Goal: Information Seeking & Learning: Compare options

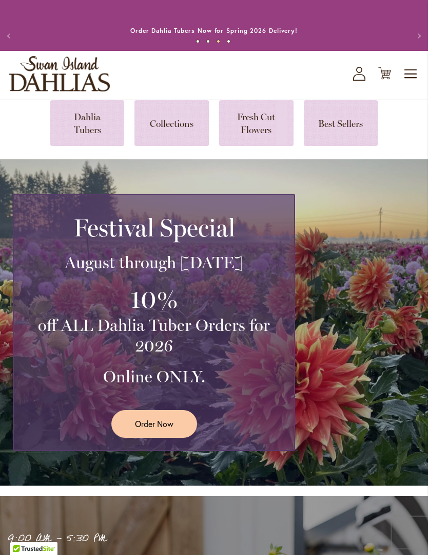
click at [177, 142] on link at bounding box center [172, 123] width 74 height 46
click at [87, 134] on link at bounding box center [87, 123] width 74 height 46
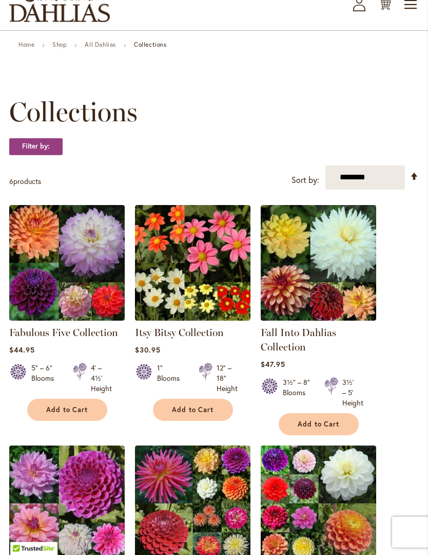
scroll to position [69, 0]
click at [96, 338] on link "Fabulous Five Collection" at bounding box center [63, 332] width 109 height 12
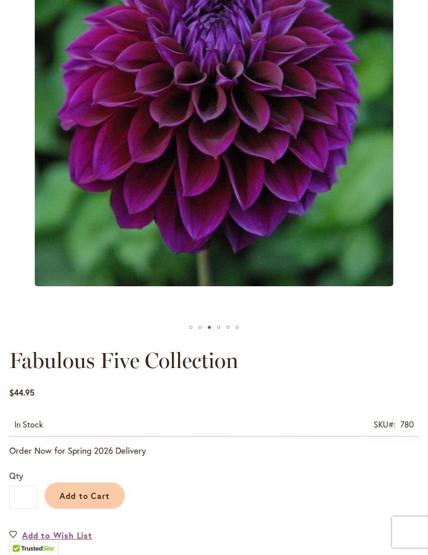
scroll to position [184, 0]
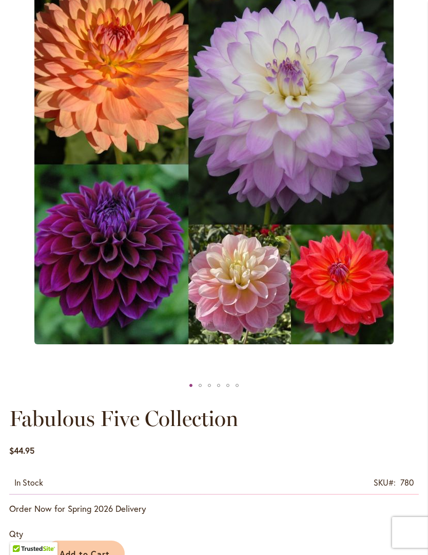
click at [360, 288] on img "Fabulous Five Collection" at bounding box center [214, 165] width 360 height 360
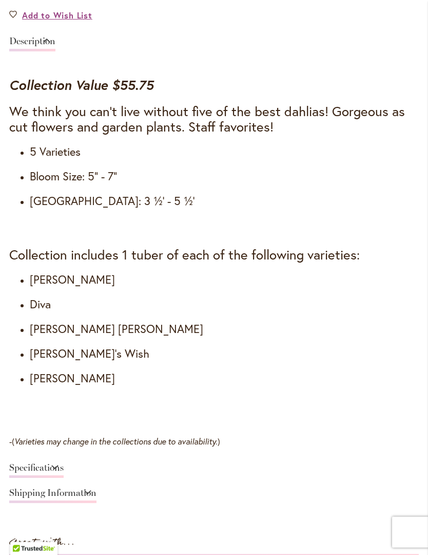
scroll to position [762, 0]
click at [64, 475] on link "Specifications" at bounding box center [36, 470] width 54 height 15
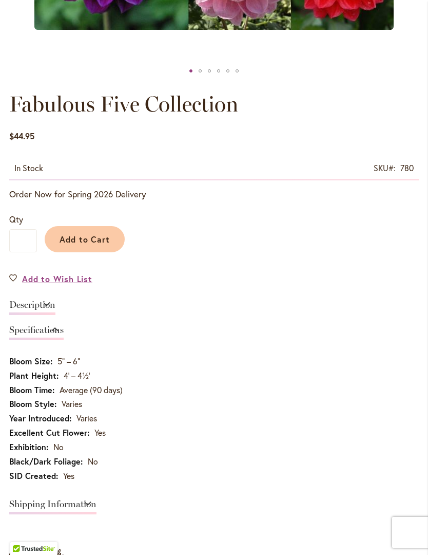
scroll to position [497, 0]
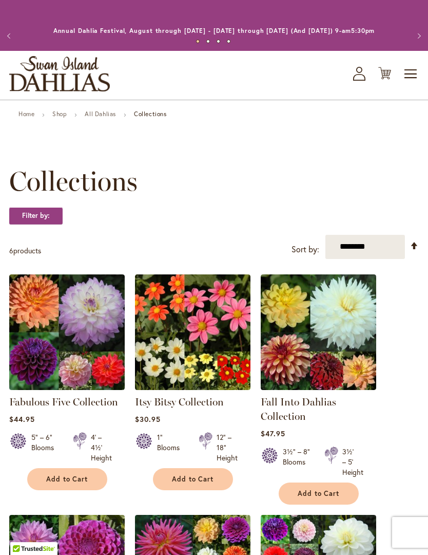
scroll to position [115, 0]
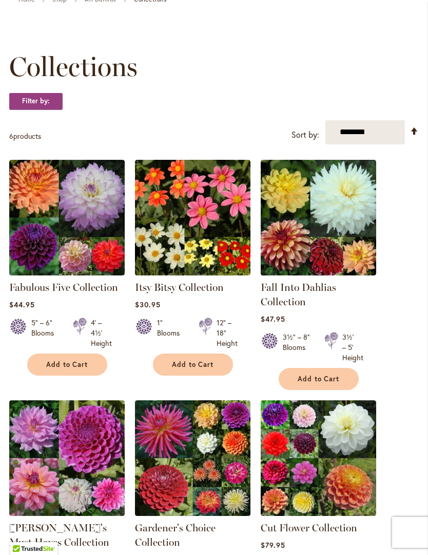
click at [199, 293] on link "Itsy Bitsy Collection" at bounding box center [179, 287] width 89 height 12
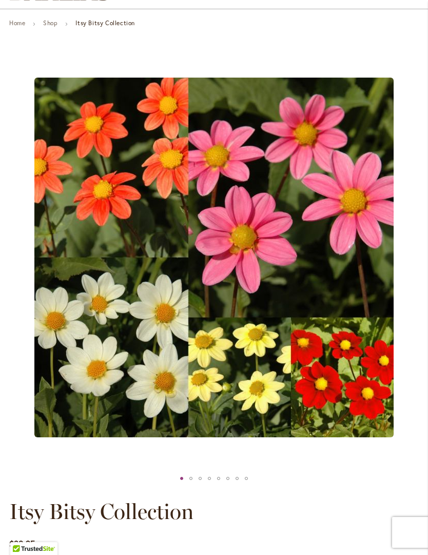
scroll to position [89, 0]
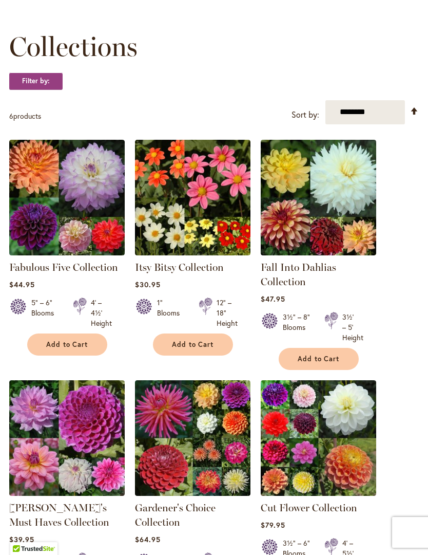
scroll to position [115, 0]
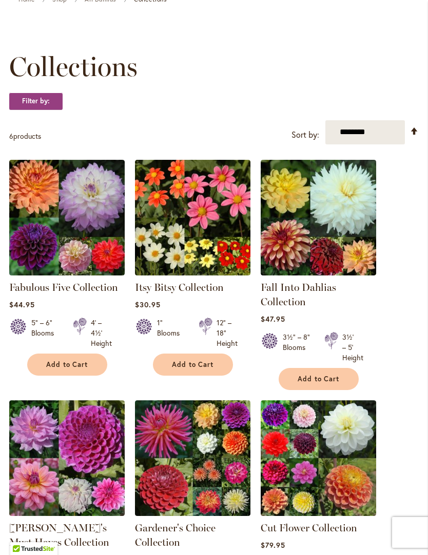
click at [321, 298] on link "Fall Into Dahlias Collection" at bounding box center [299, 294] width 76 height 27
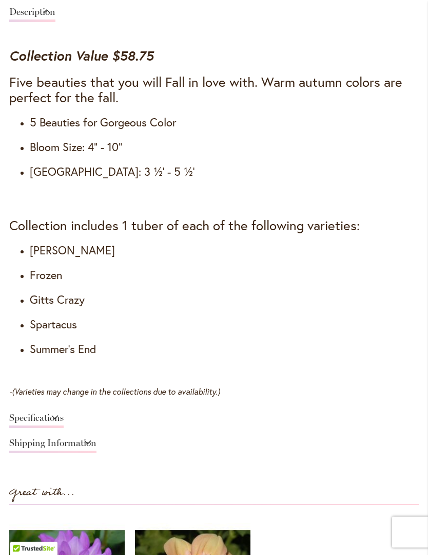
scroll to position [791, 0]
click at [64, 428] on link "Specifications" at bounding box center [36, 420] width 54 height 15
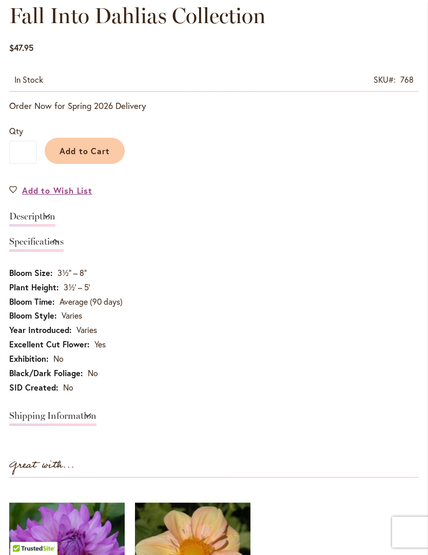
scroll to position [587, 0]
click at [220, 396] on td "No" at bounding box center [214, 389] width 410 height 14
click at [31, 223] on link "Description" at bounding box center [32, 219] width 46 height 15
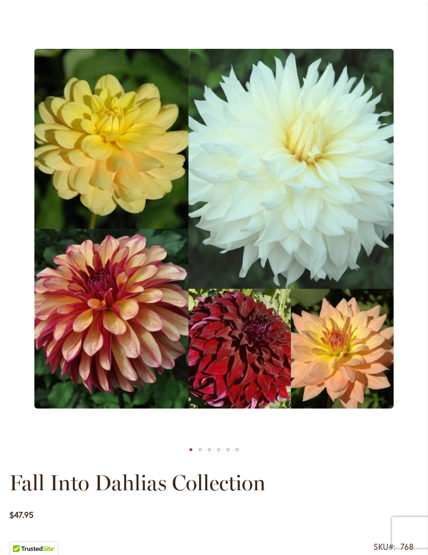
scroll to position [119, 0]
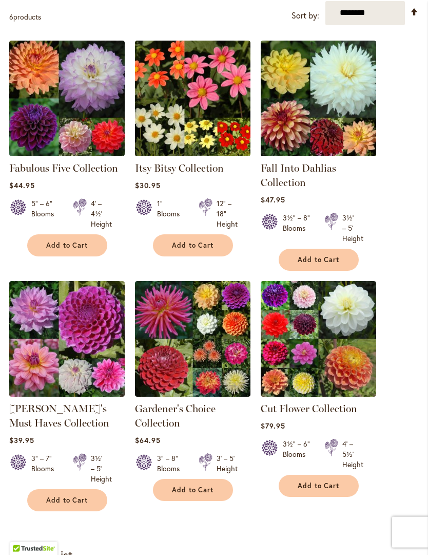
scroll to position [233, 0]
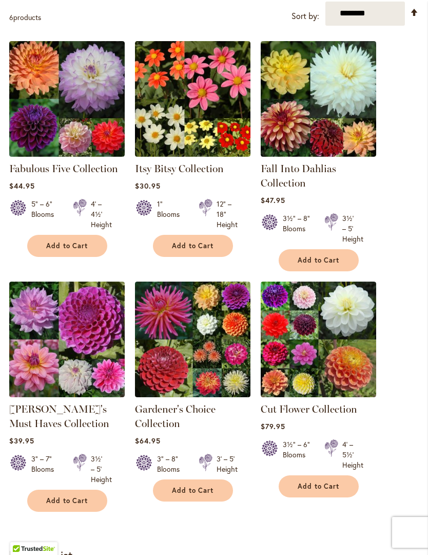
click at [73, 424] on link "[PERSON_NAME]'s Must Haves Collection" at bounding box center [59, 416] width 100 height 27
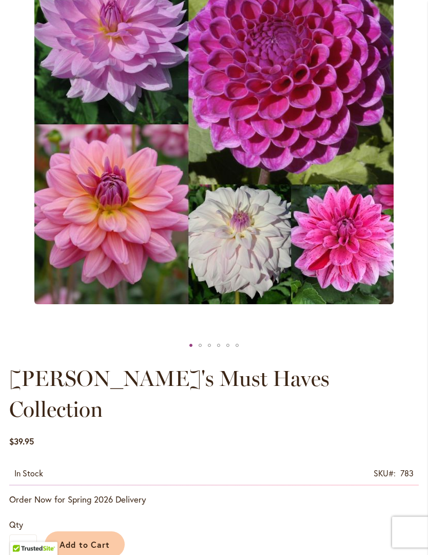
scroll to position [223, 0]
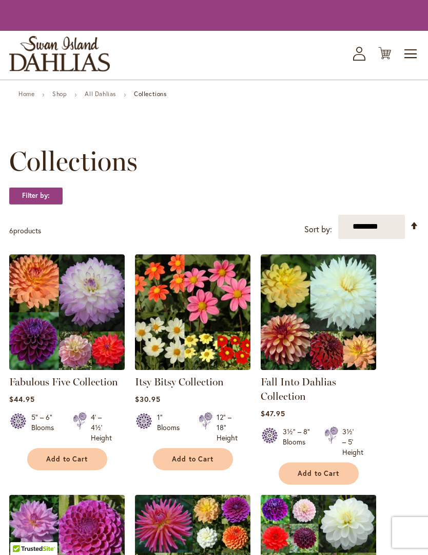
scroll to position [278, 0]
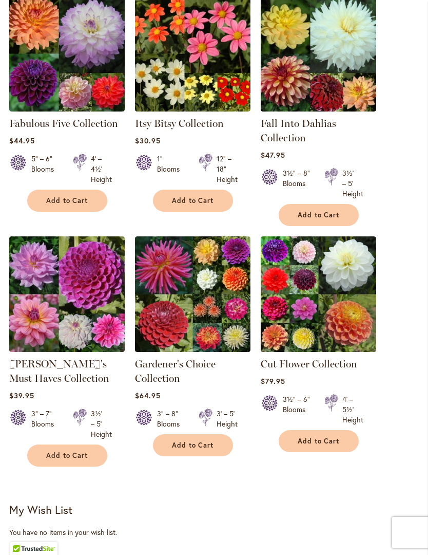
click at [201, 379] on link "Gardener's Choice Collection" at bounding box center [175, 370] width 81 height 27
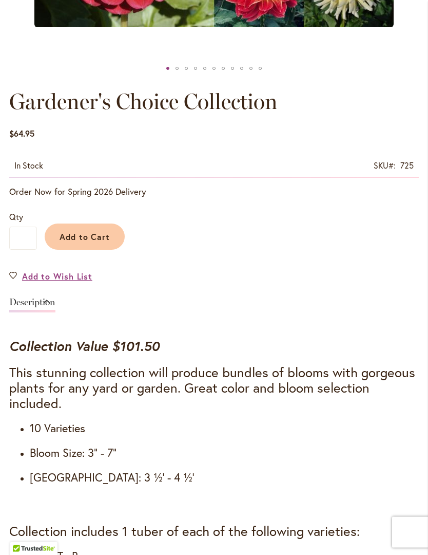
scroll to position [503, 0]
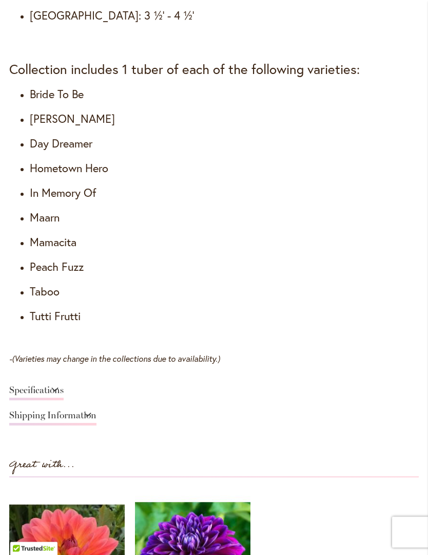
click at [64, 401] on link "Specifications" at bounding box center [36, 393] width 54 height 15
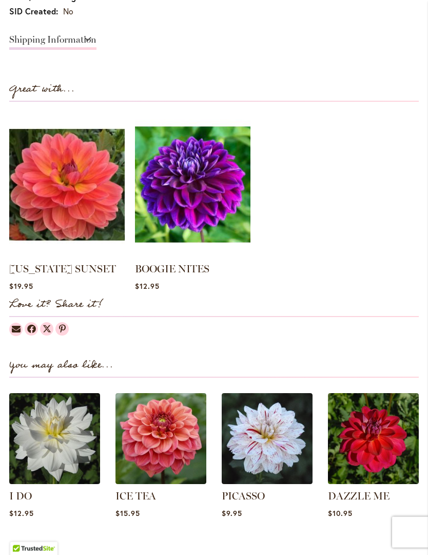
scroll to position [828, 0]
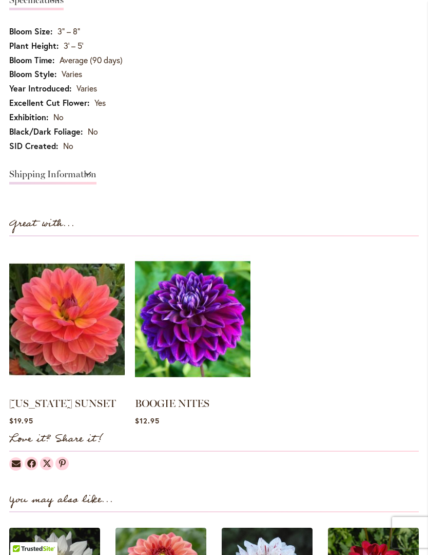
click at [410, 471] on div at bounding box center [214, 460] width 410 height 19
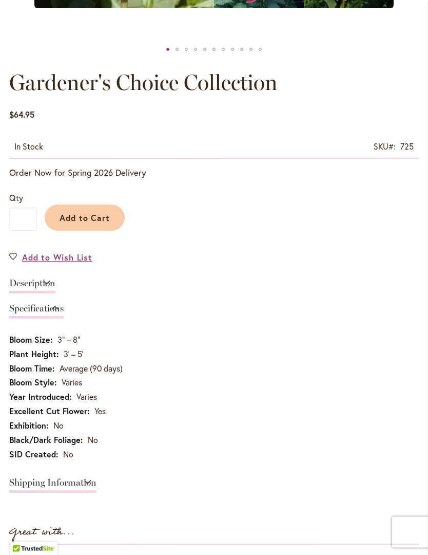
click at [55, 292] on link "Description" at bounding box center [32, 286] width 46 height 15
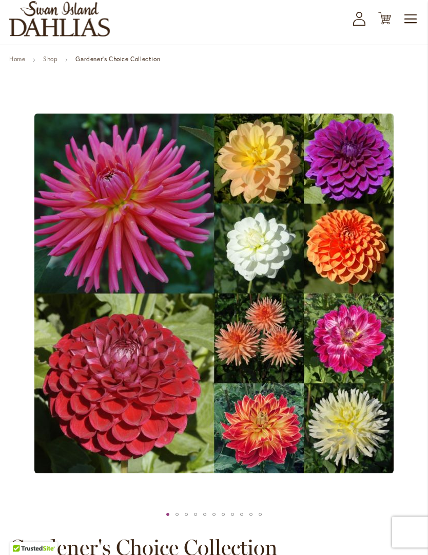
scroll to position [0, 0]
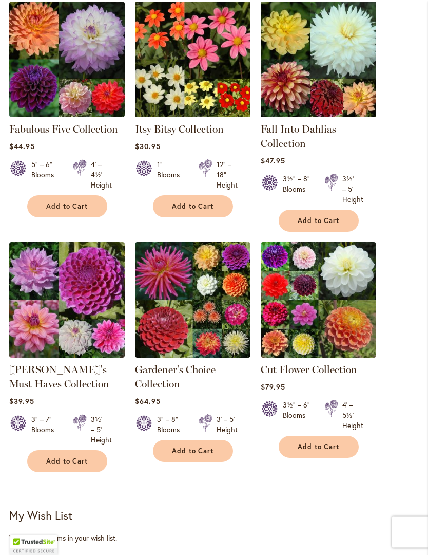
scroll to position [273, 0]
click at [323, 375] on link "Cut Flower Collection" at bounding box center [309, 369] width 97 height 12
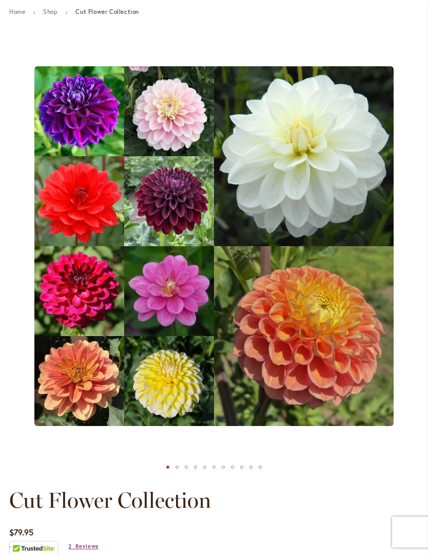
scroll to position [102, 0]
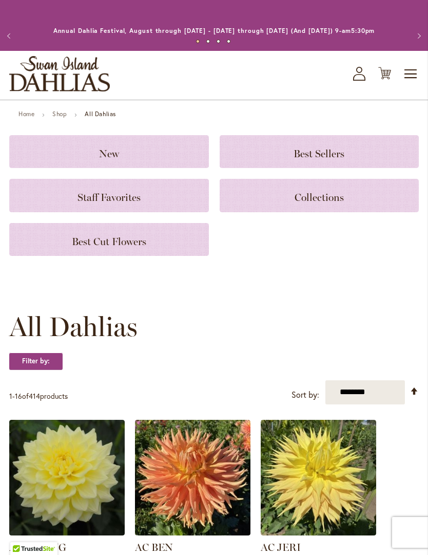
click at [101, 248] on span "Best Cut Flowers" at bounding box center [109, 241] width 74 height 12
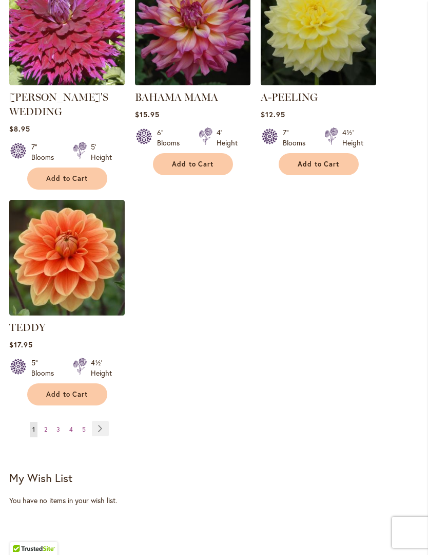
scroll to position [1187, 0]
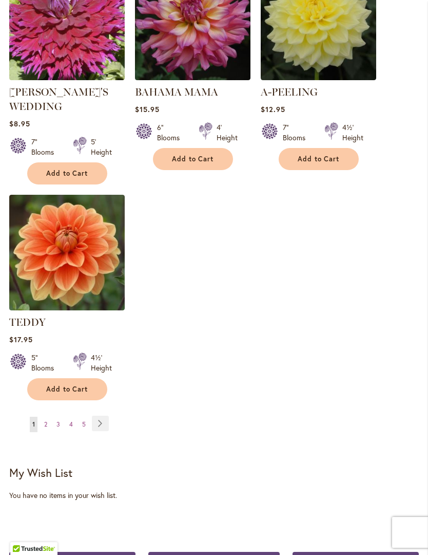
click at [106, 420] on link "Page Next" at bounding box center [100, 423] width 17 height 15
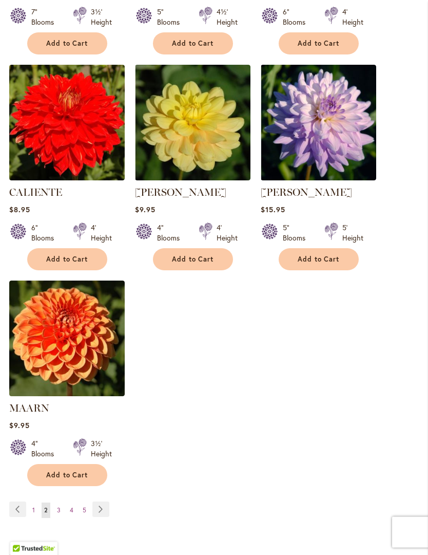
scroll to position [1087, 0]
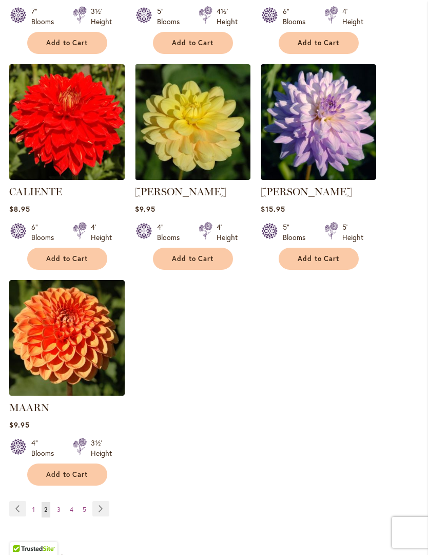
click at [52, 386] on img at bounding box center [67, 338] width 116 height 116
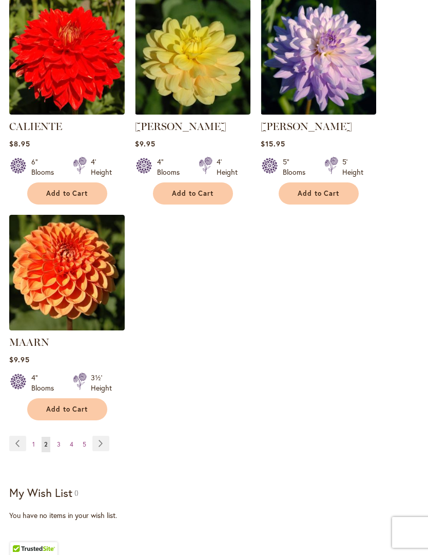
scroll to position [1133, 0]
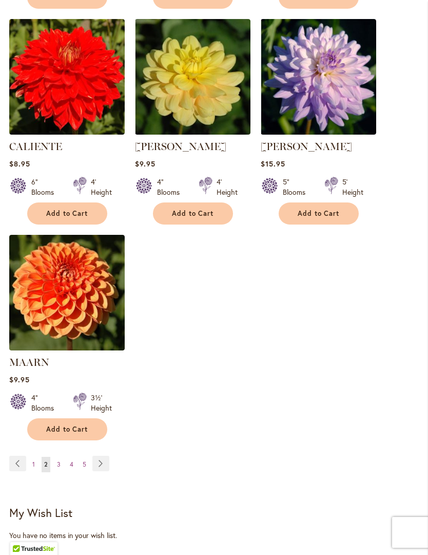
click at [104, 471] on link "Page Next" at bounding box center [100, 463] width 17 height 15
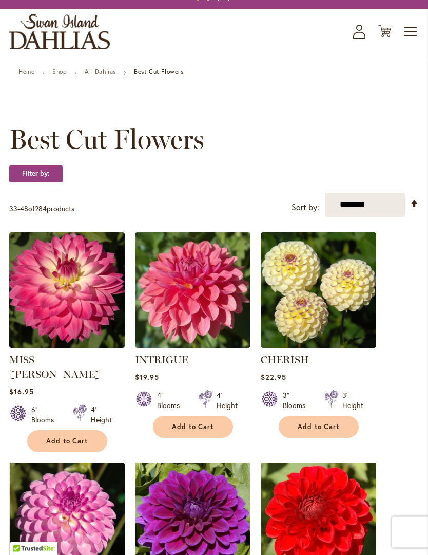
scroll to position [43, 0]
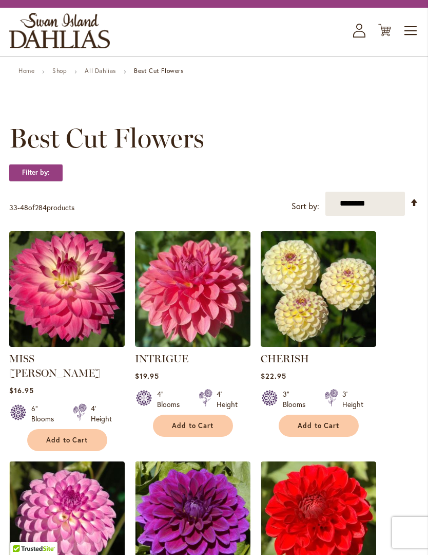
click at [295, 365] on link "CHERISH" at bounding box center [285, 358] width 48 height 12
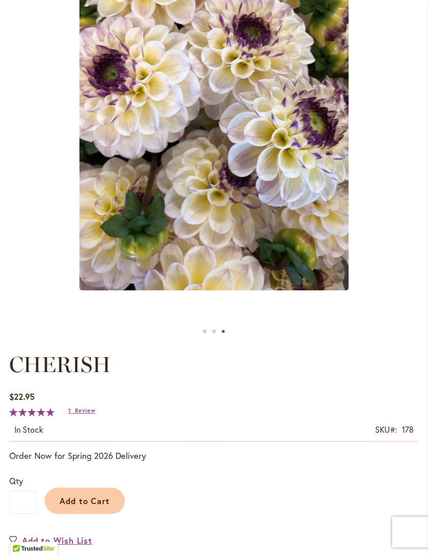
scroll to position [238, 0]
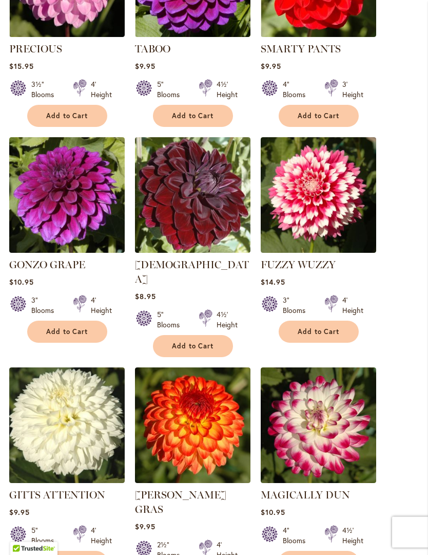
scroll to position [584, 0]
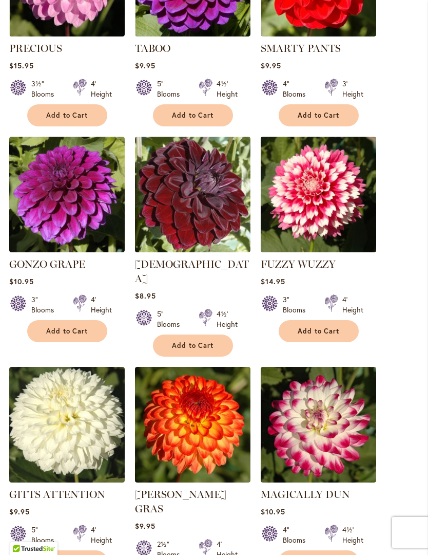
click at [215, 217] on img at bounding box center [193, 195] width 116 height 116
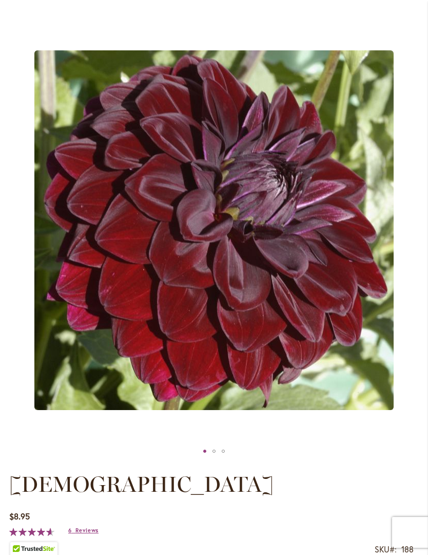
scroll to position [118, 0]
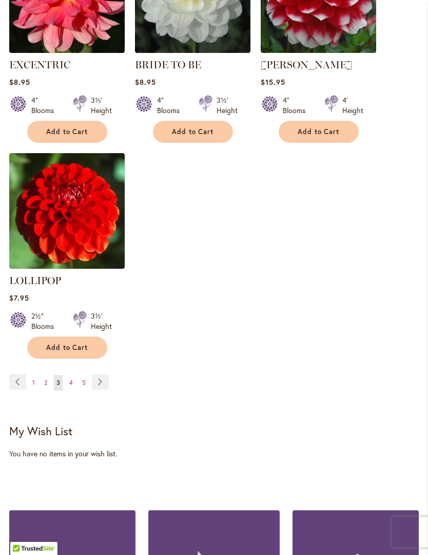
scroll to position [1243, 0]
click at [99, 374] on link "Page Next" at bounding box center [100, 381] width 17 height 15
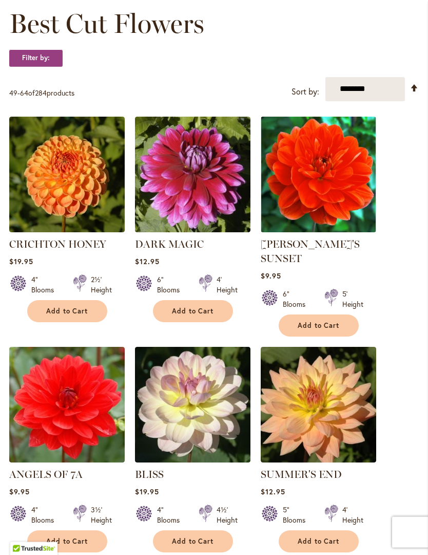
scroll to position [160, 0]
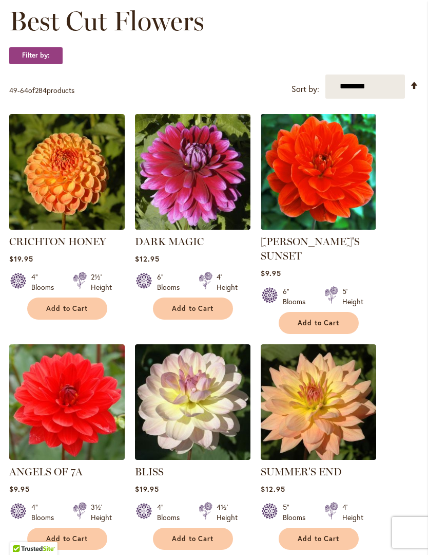
click at [296, 448] on img at bounding box center [319, 402] width 116 height 116
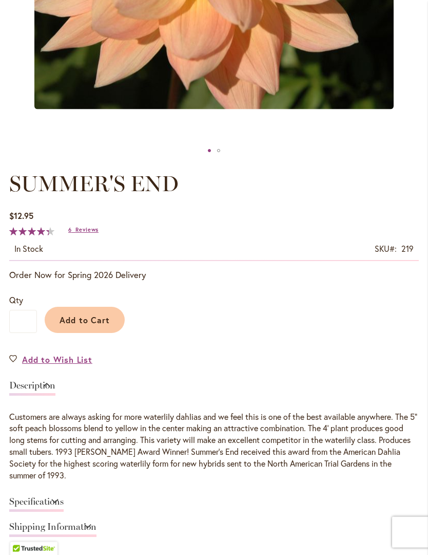
scroll to position [419, 0]
click at [64, 504] on link "Specifications" at bounding box center [36, 504] width 54 height 15
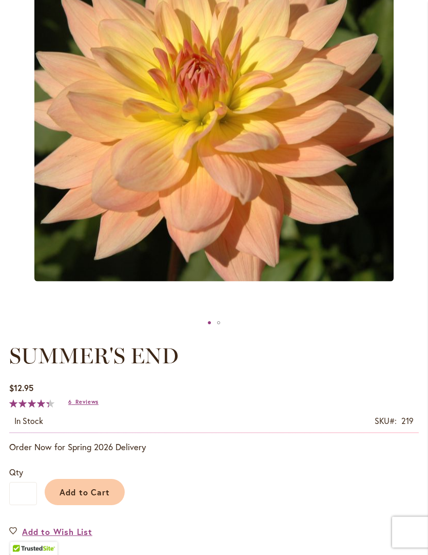
scroll to position [224, 0]
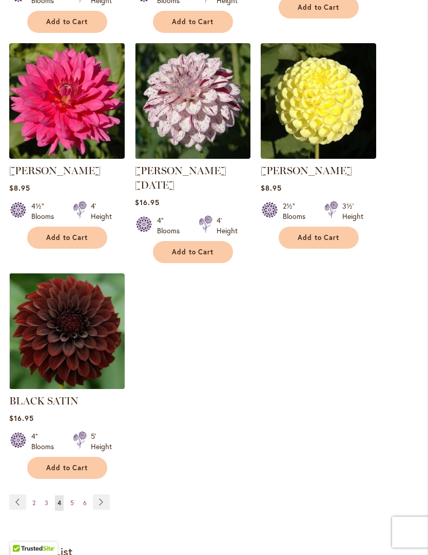
scroll to position [1121, 0]
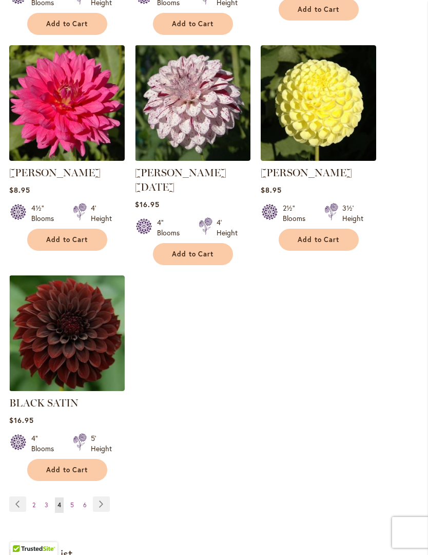
click at [103, 501] on link "Page Next" at bounding box center [101, 503] width 17 height 15
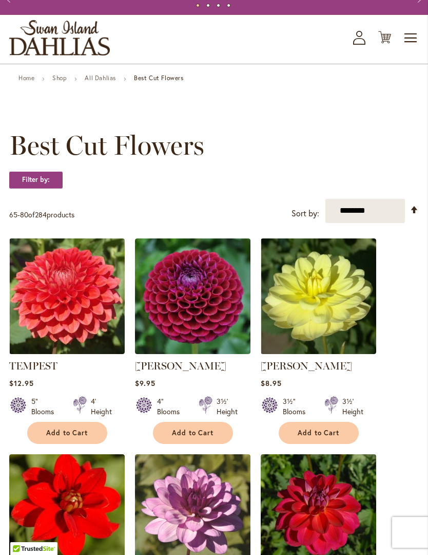
scroll to position [45, 0]
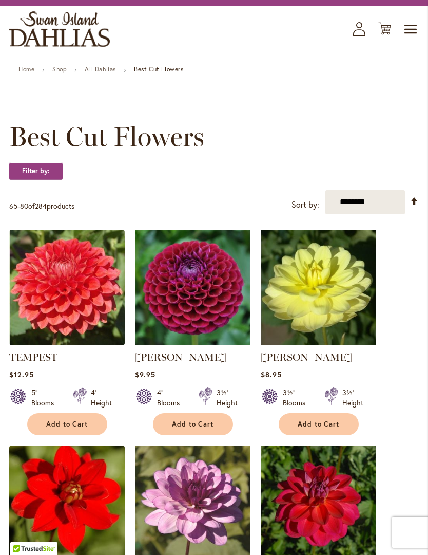
click at [310, 327] on img at bounding box center [319, 288] width 116 height 116
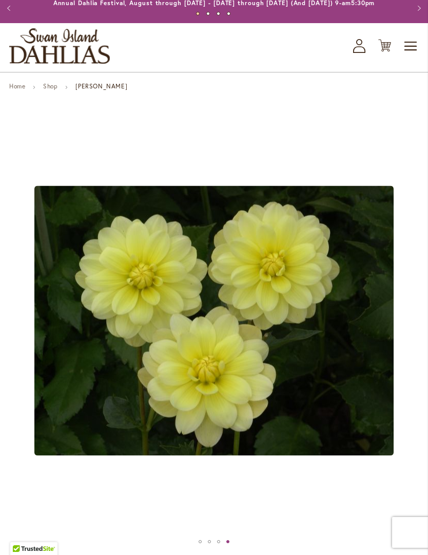
scroll to position [32, 0]
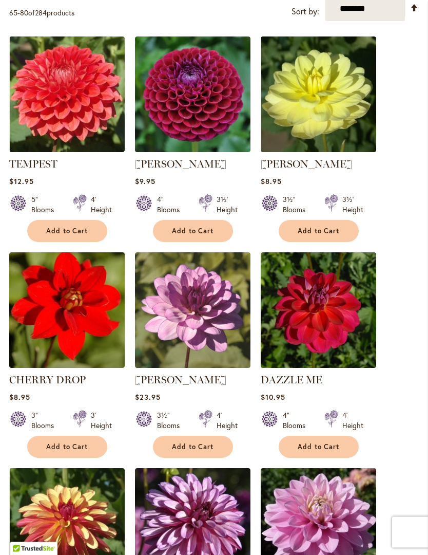
scroll to position [238, 0]
click at [277, 386] on link "DAZZLE ME" at bounding box center [292, 379] width 62 height 12
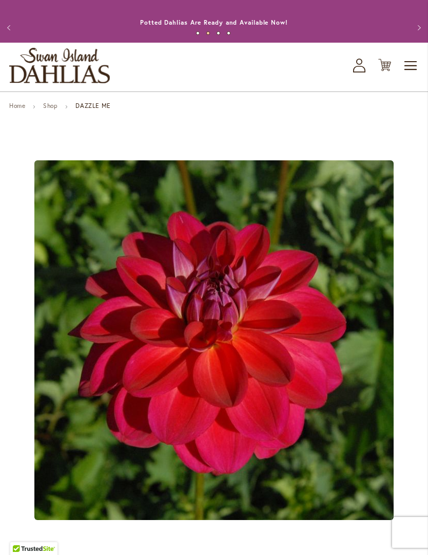
scroll to position [3, 0]
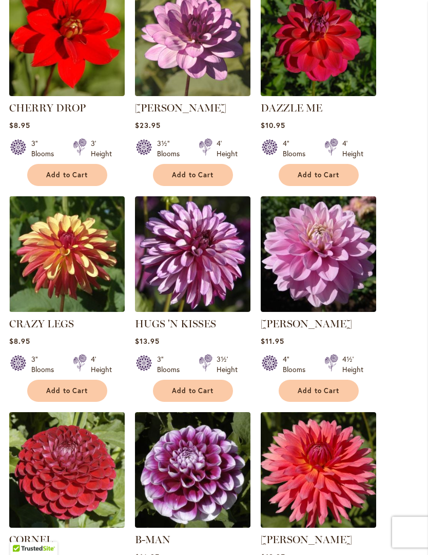
scroll to position [529, 0]
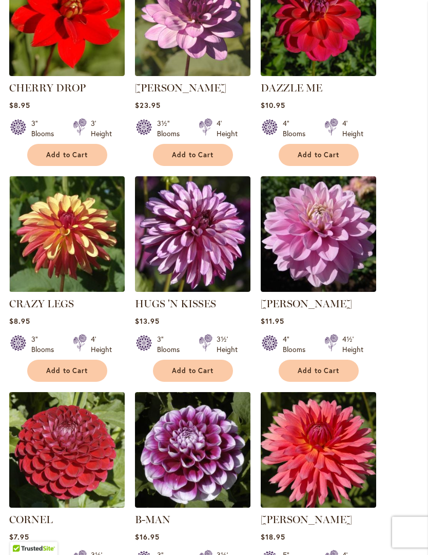
click at [325, 310] on link "[PERSON_NAME]" at bounding box center [306, 304] width 91 height 12
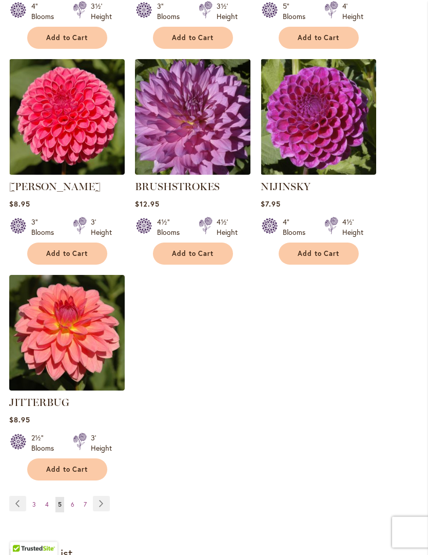
scroll to position [1079, 0]
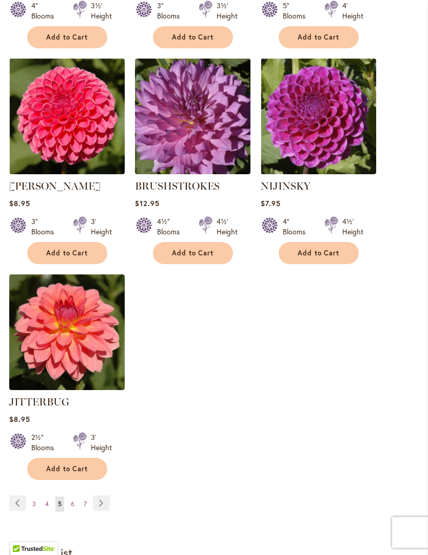
click at [34, 408] on link "JITTERBUG" at bounding box center [39, 402] width 60 height 12
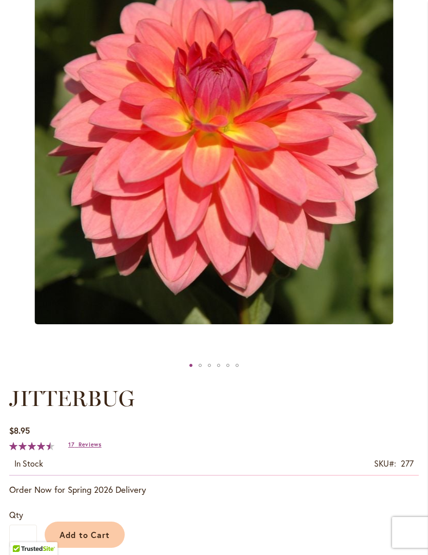
scroll to position [202, 0]
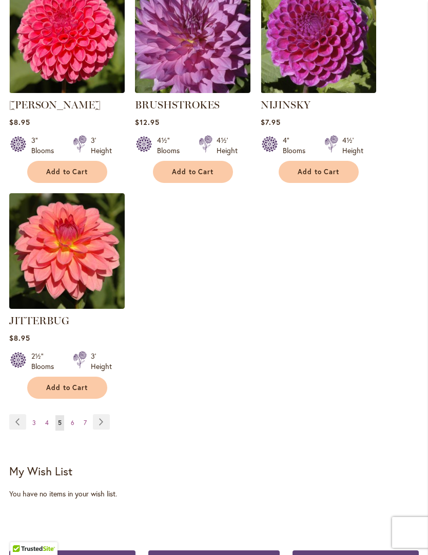
scroll to position [1160, 0]
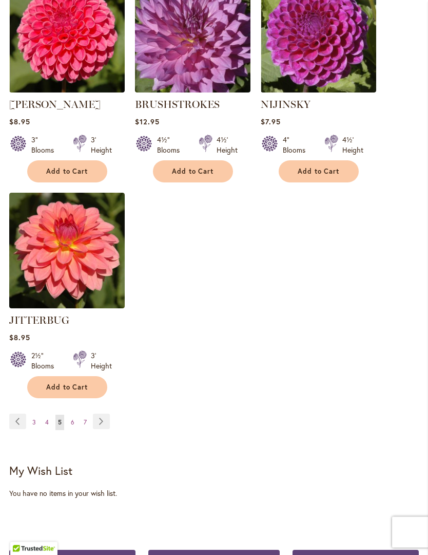
click at [100, 429] on link "Page Next" at bounding box center [101, 421] width 17 height 15
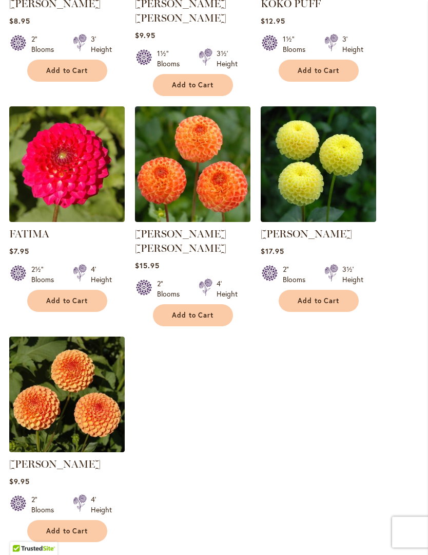
scroll to position [1088, 0]
